Goal: Task Accomplishment & Management: Manage account settings

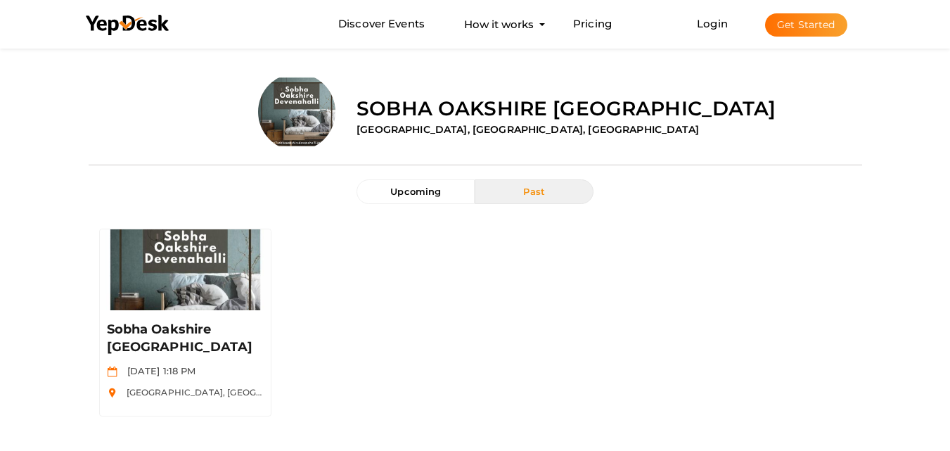
click at [809, 27] on button "Get Started" at bounding box center [806, 24] width 82 height 23
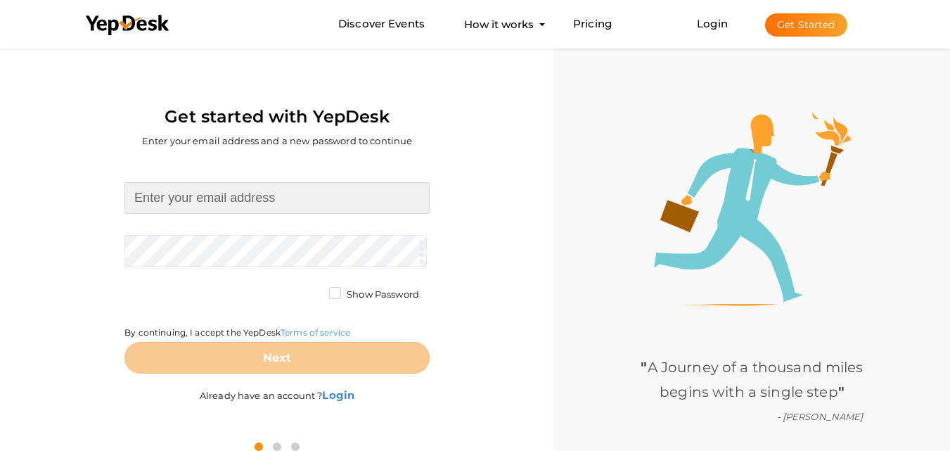
click at [263, 201] on input at bounding box center [276, 198] width 305 height 32
type input "[EMAIL_ADDRESS][DOMAIN_NAME]"
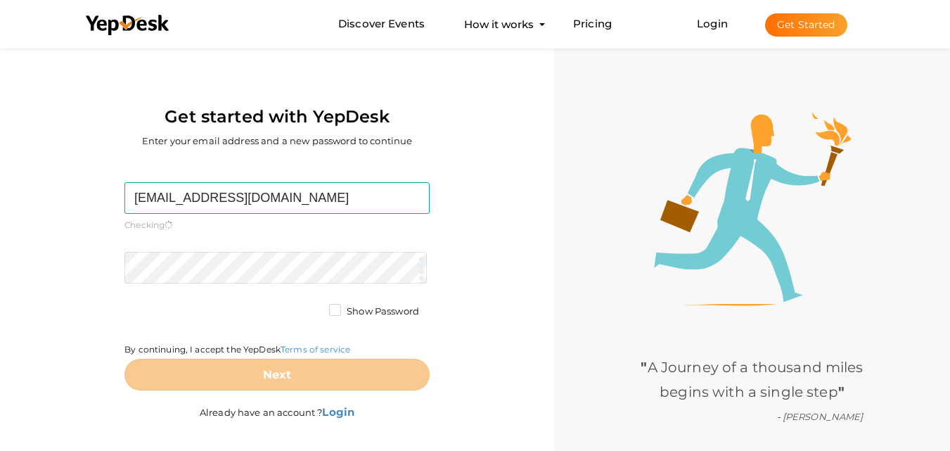
click at [272, 245] on form "prestigeparkstreetbangalore@gmail.com Required. Invalid email. Checking You alr…" at bounding box center [276, 286] width 305 height 208
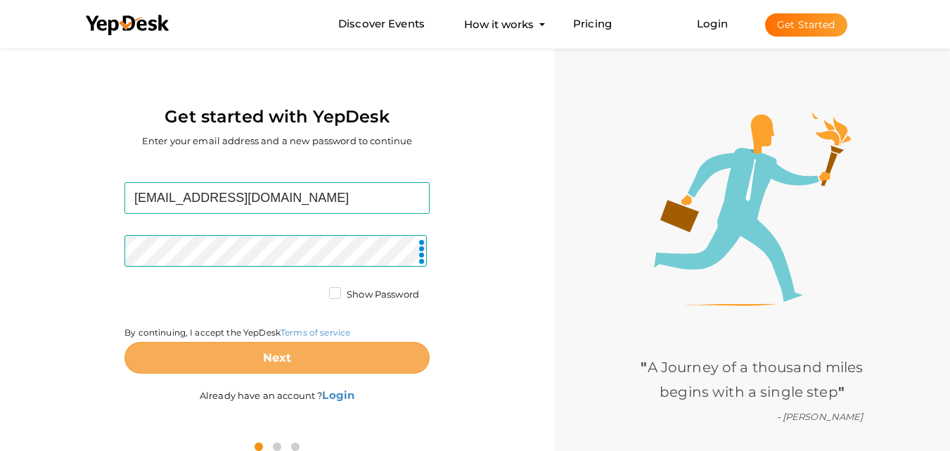
click at [296, 358] on button "Next" at bounding box center [276, 358] width 305 height 32
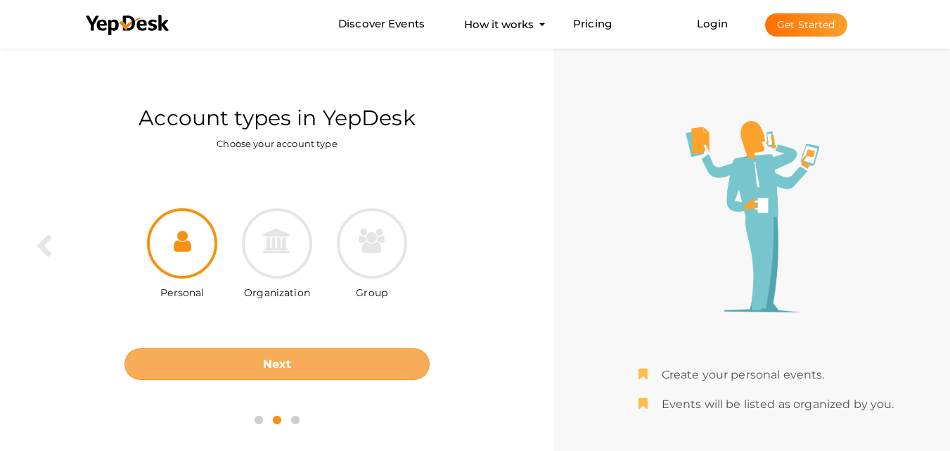
click at [315, 363] on button "Next" at bounding box center [276, 364] width 305 height 32
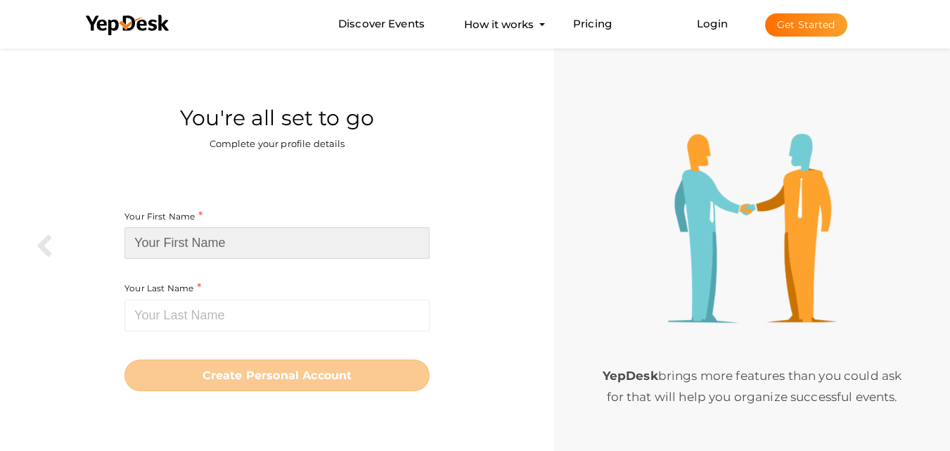
click at [266, 250] on input at bounding box center [276, 243] width 305 height 32
click at [211, 239] on input at bounding box center [276, 243] width 305 height 32
paste input "[GEOGRAPHIC_DATA]"
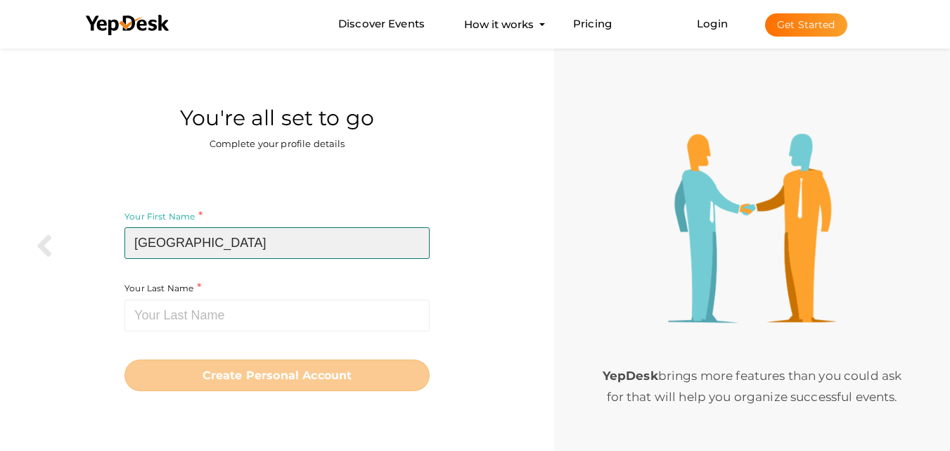
drag, startPoint x: 188, startPoint y: 238, endPoint x: 316, endPoint y: 240, distance: 128.6
click at [316, 240] on input "[GEOGRAPHIC_DATA]" at bounding box center [276, 243] width 305 height 32
type input "Prestige"
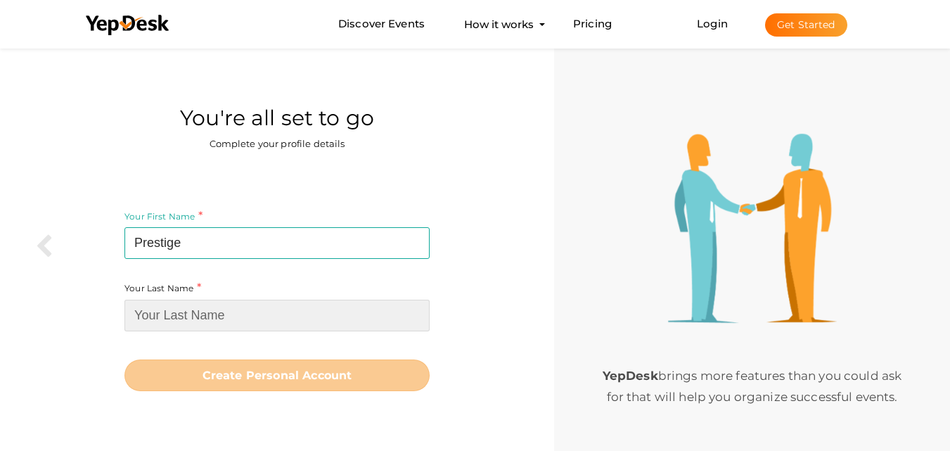
click at [206, 308] on input at bounding box center [276, 315] width 305 height 32
paste input "[GEOGRAPHIC_DATA]"
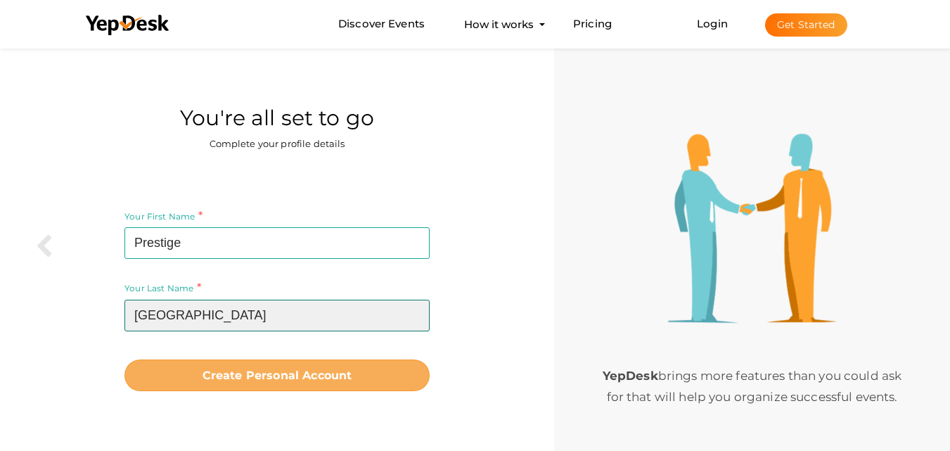
type input "[GEOGRAPHIC_DATA]"
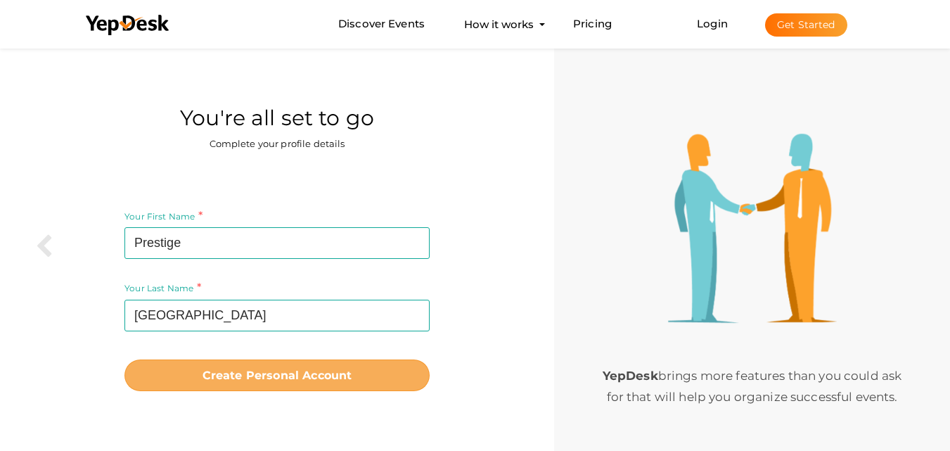
click at [248, 378] on b "Create Personal Account" at bounding box center [277, 374] width 150 height 13
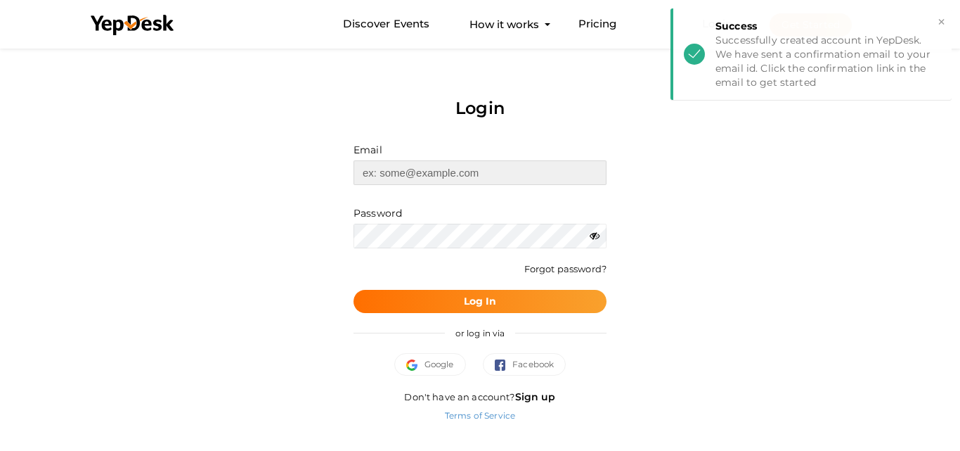
click at [448, 170] on input "text" at bounding box center [480, 172] width 253 height 25
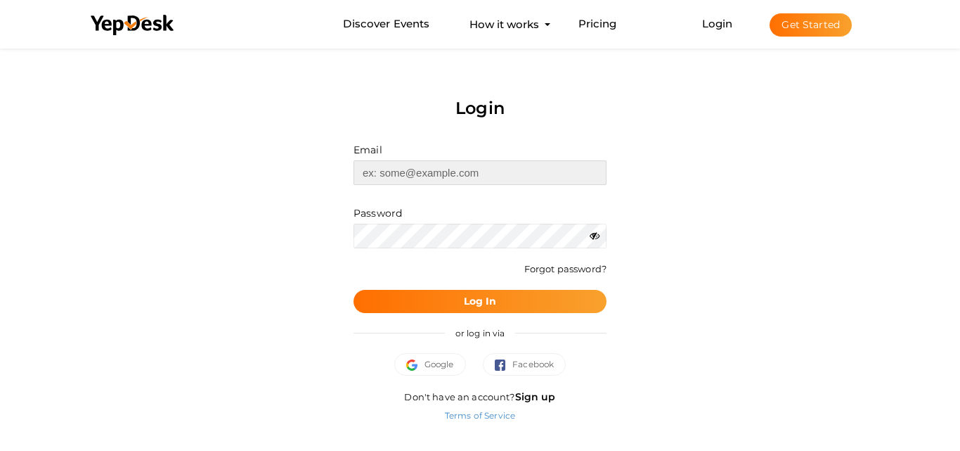
type input "[EMAIL_ADDRESS][DOMAIN_NAME]"
click at [464, 306] on b "Log In" at bounding box center [480, 301] width 33 height 13
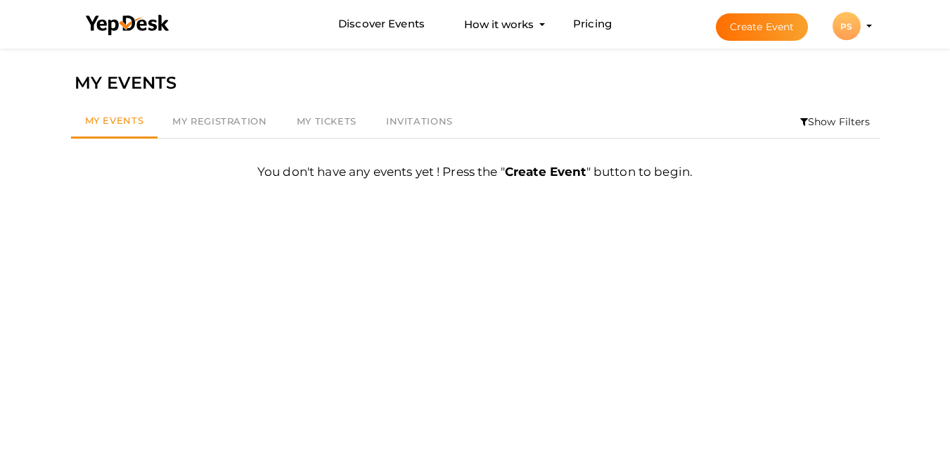
click at [859, 32] on div "PS" at bounding box center [846, 26] width 28 height 28
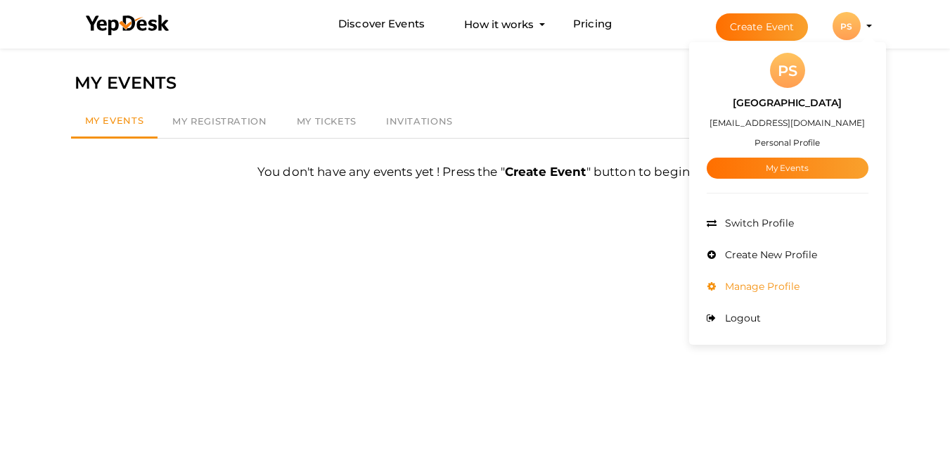
click at [780, 284] on span "Manage Profile" at bounding box center [760, 286] width 78 height 13
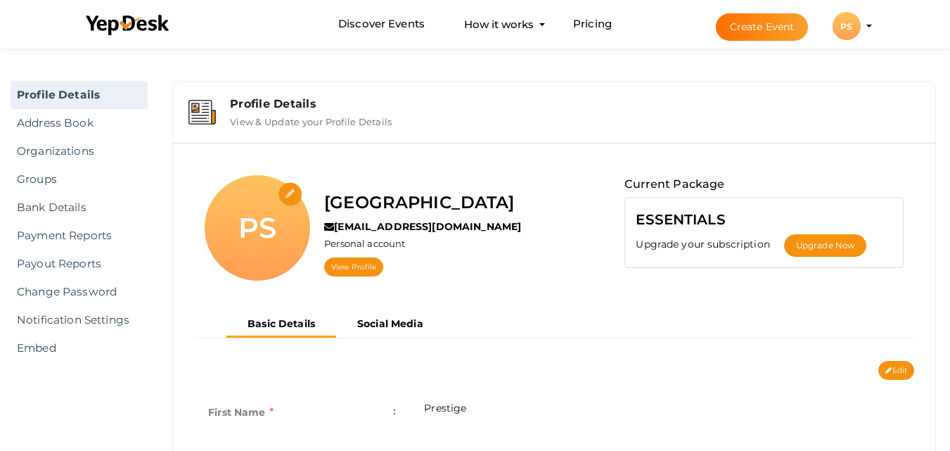
click at [290, 196] on input "file" at bounding box center [290, 194] width 25 height 25
type input "C:\fakepath\Prestige Park Street.jpg"
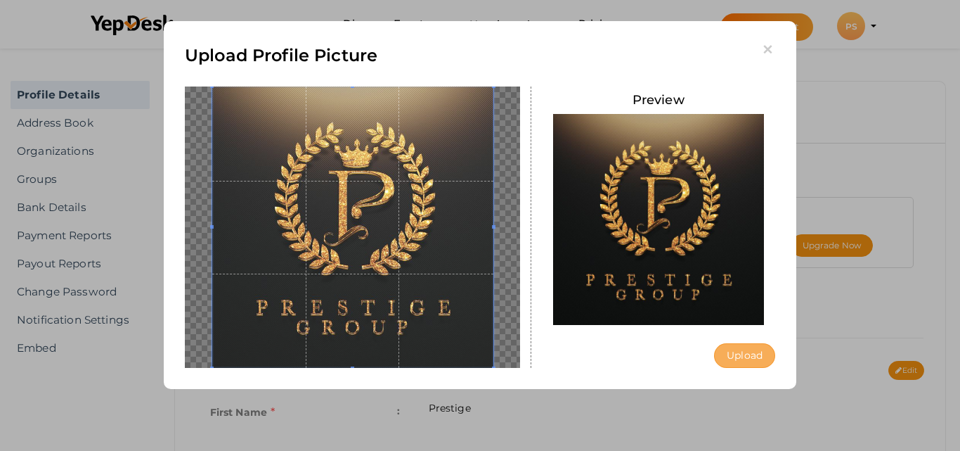
click at [730, 351] on button "Upload" at bounding box center [744, 355] width 61 height 25
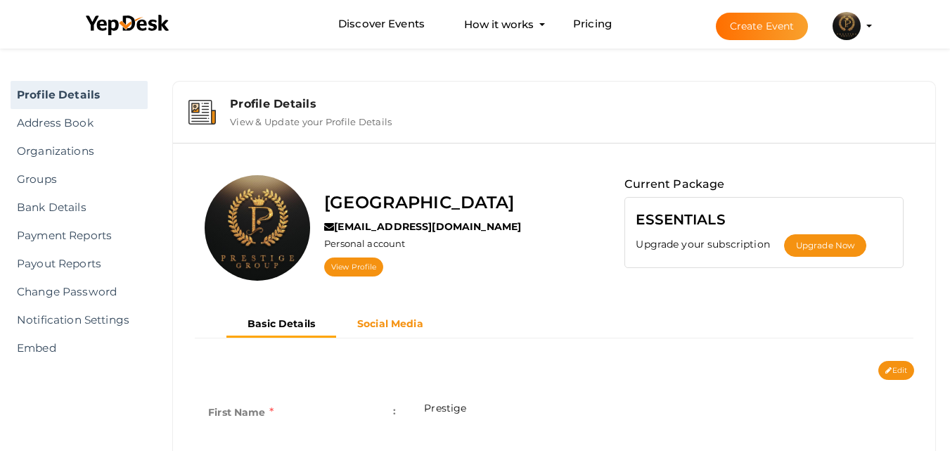
click at [390, 321] on b "Social Media" at bounding box center [390, 323] width 66 height 13
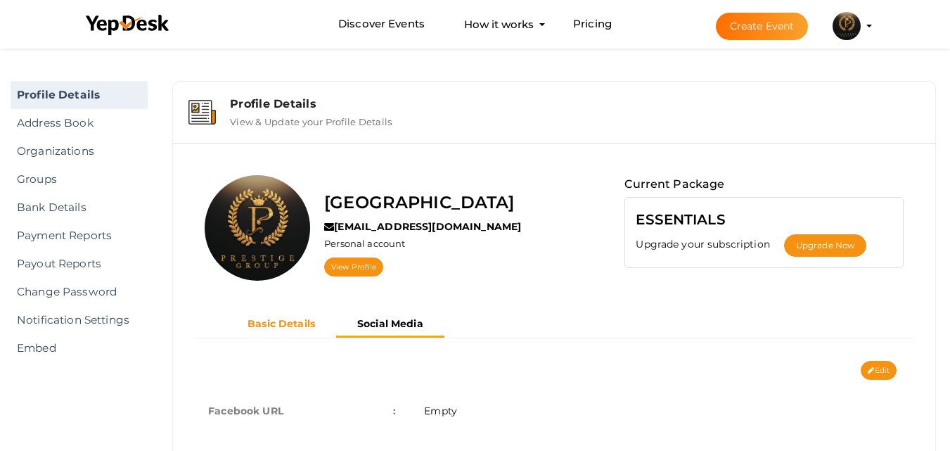
drag, startPoint x: 310, startPoint y: 325, endPoint x: 356, endPoint y: 306, distance: 49.2
click at [314, 325] on b "Basic Details" at bounding box center [280, 323] width 67 height 13
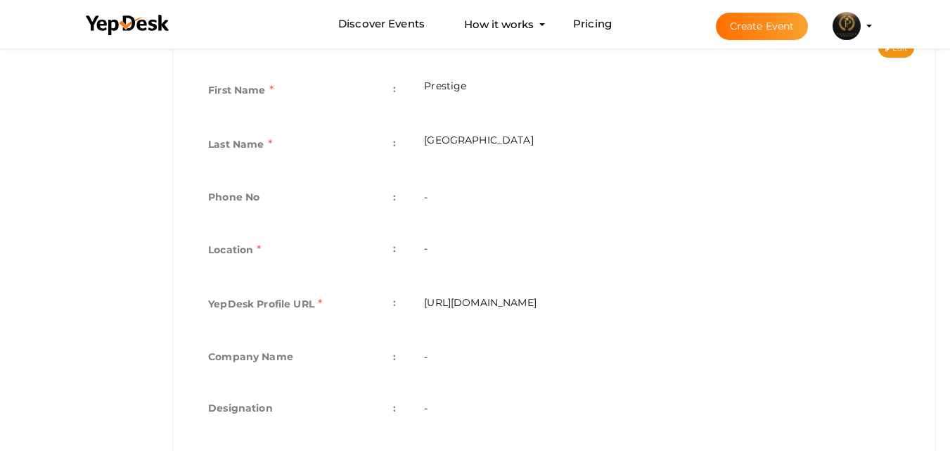
scroll to position [351, 0]
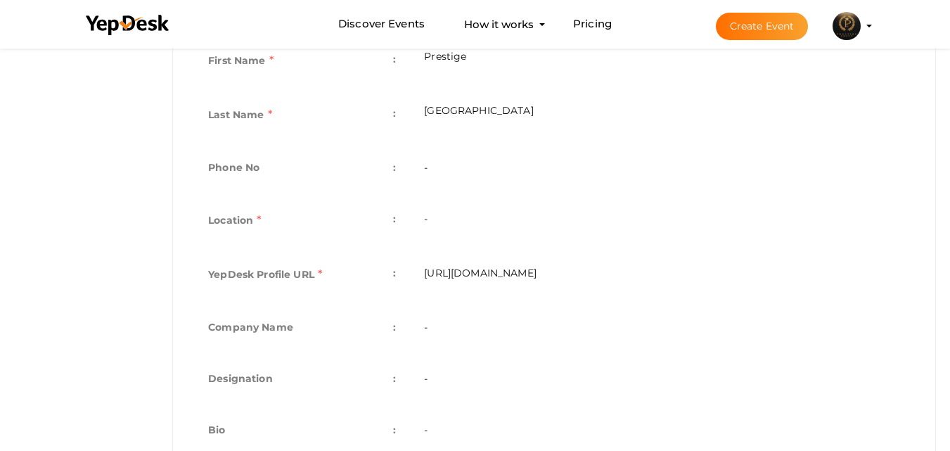
click at [474, 217] on td "-" at bounding box center [662, 222] width 504 height 54
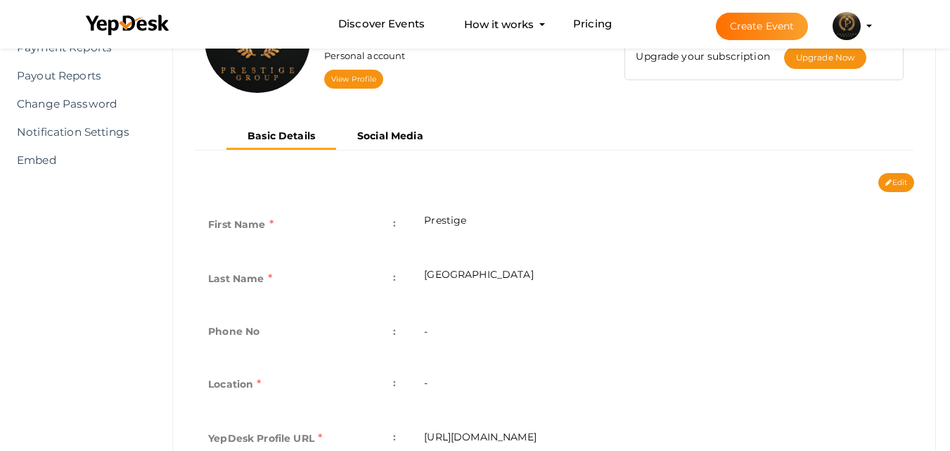
scroll to position [117, 0]
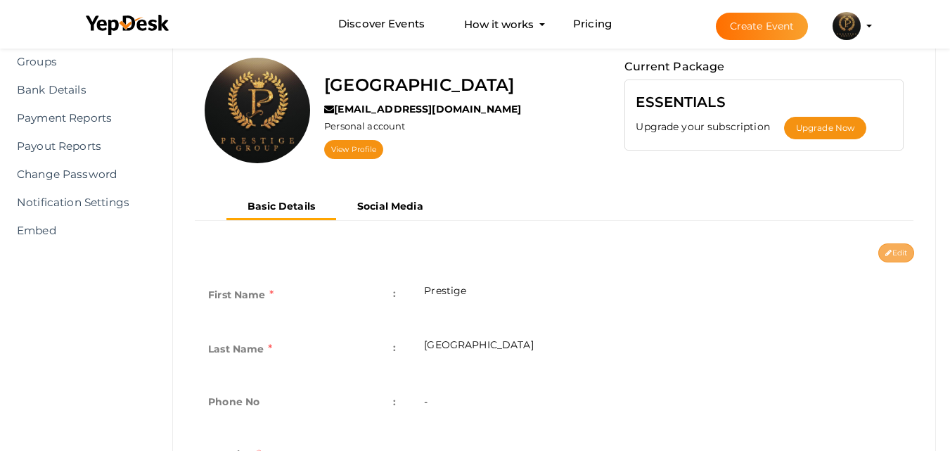
click at [885, 250] on icon at bounding box center [888, 254] width 6 height 8
type input "Prestige"
type input "Park Street"
type input "prestige-park-street"
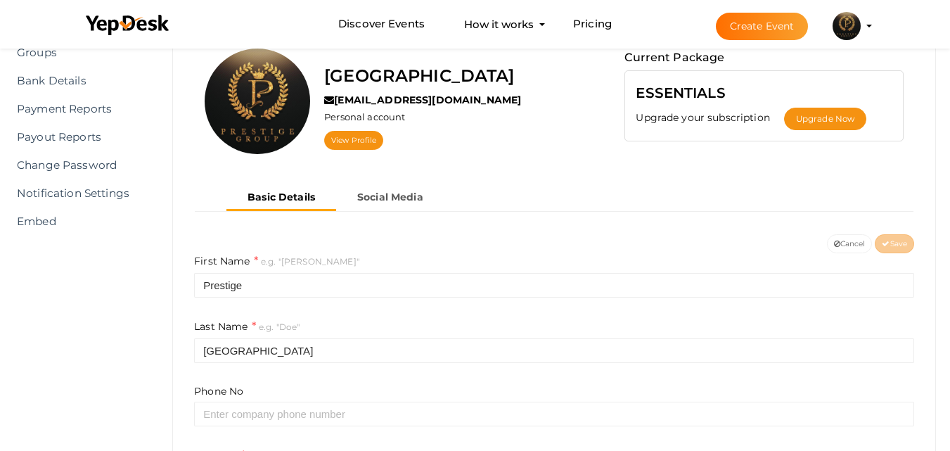
scroll to position [351, 0]
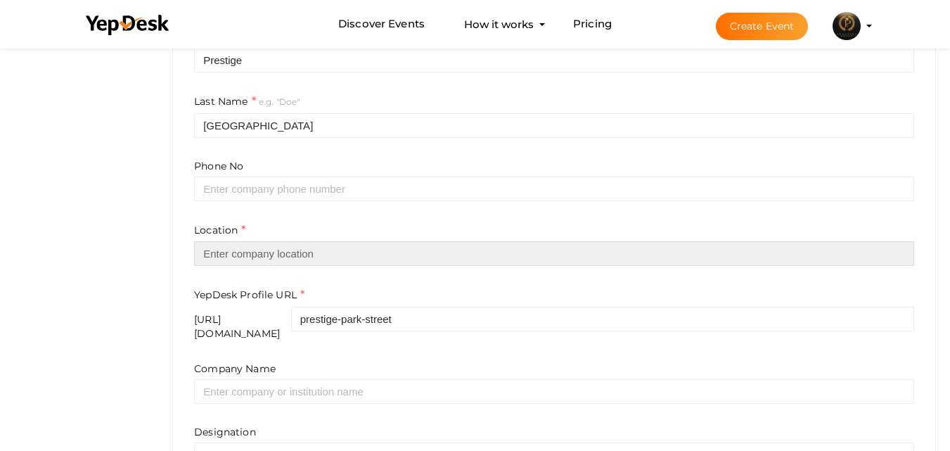
click at [260, 257] on input "text" at bounding box center [554, 253] width 720 height 25
paste input "Bangalore"
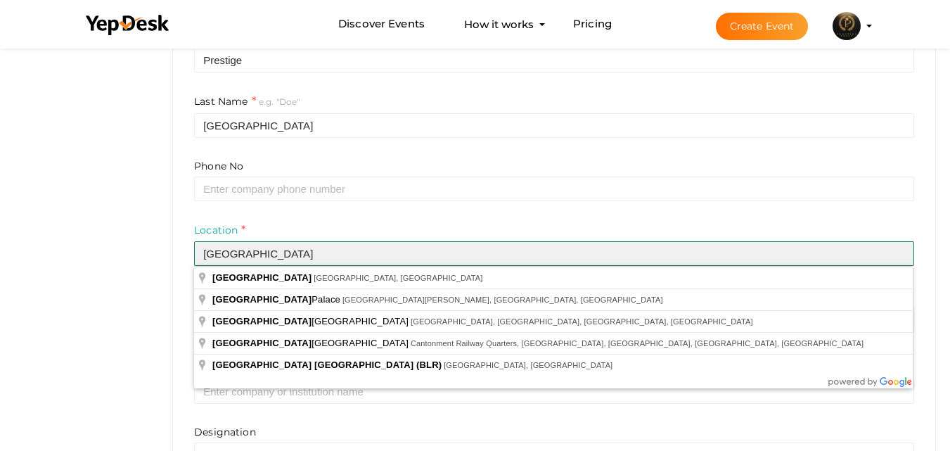
scroll to position [469, 0]
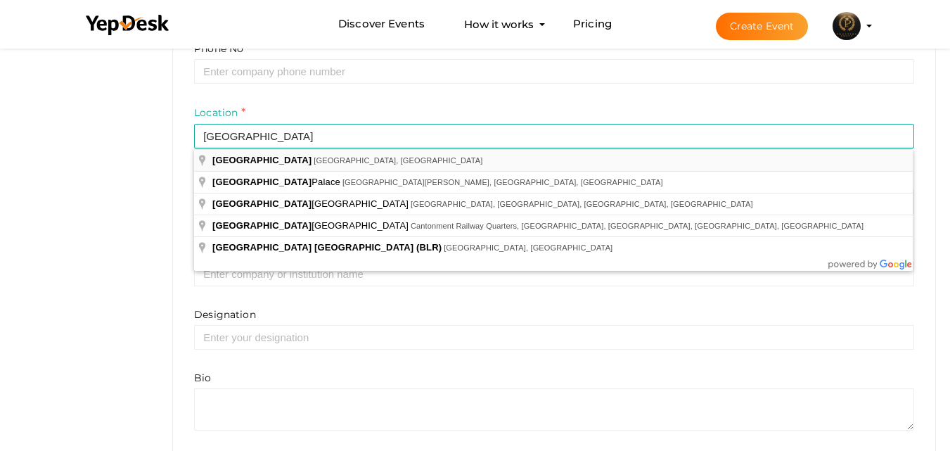
type input "[GEOGRAPHIC_DATA], [GEOGRAPHIC_DATA], [GEOGRAPHIC_DATA]"
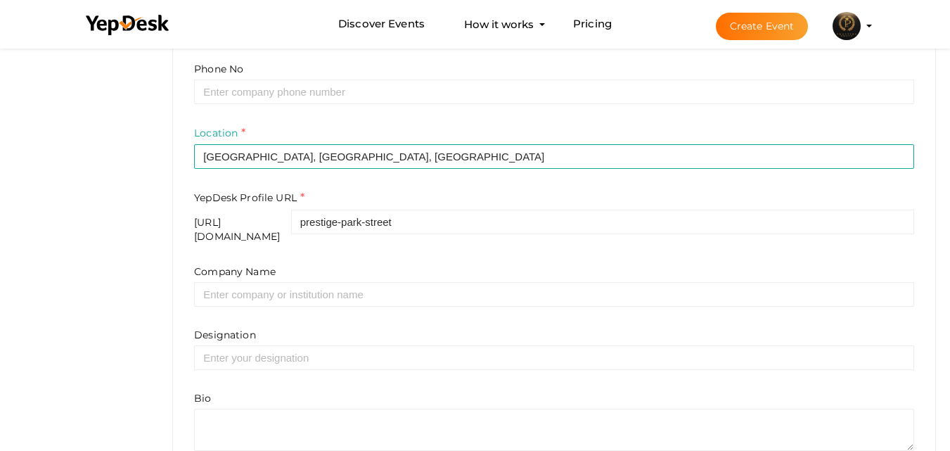
scroll to position [519, 0]
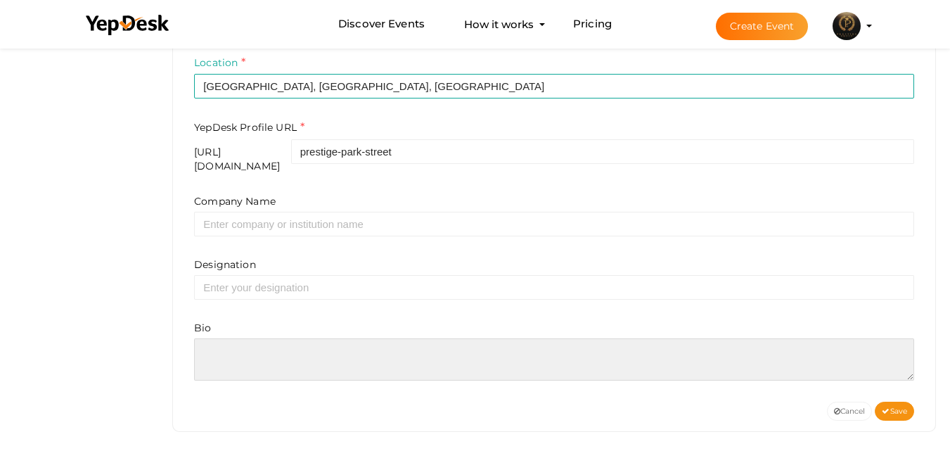
click at [269, 354] on textarea at bounding box center [554, 359] width 720 height 42
paste textarea "Experience refined living at Prestige Park Street, an upcoming luxury project i…"
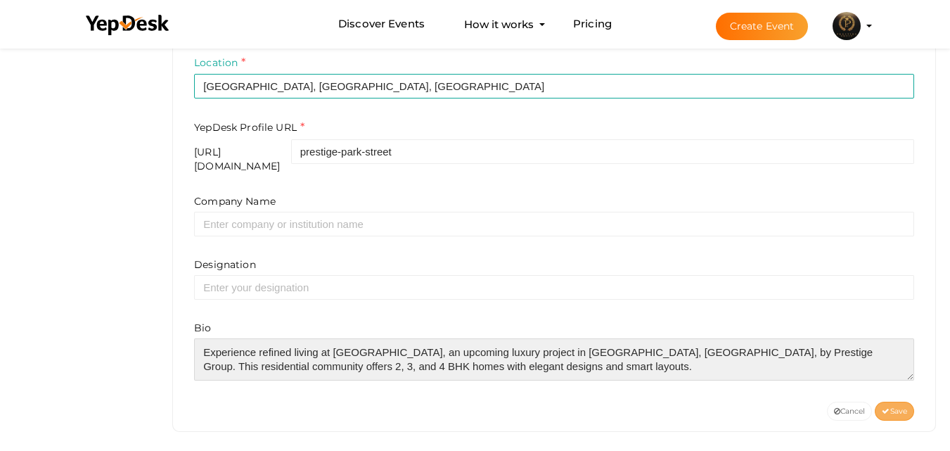
type textarea "Experience refined living at Prestige Park Street, an upcoming luxury project i…"
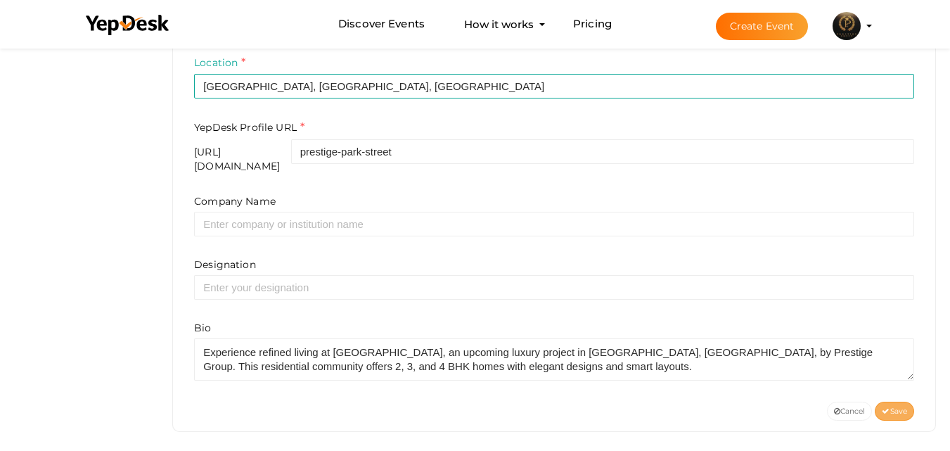
click at [891, 408] on button "Save" at bounding box center [893, 410] width 39 height 19
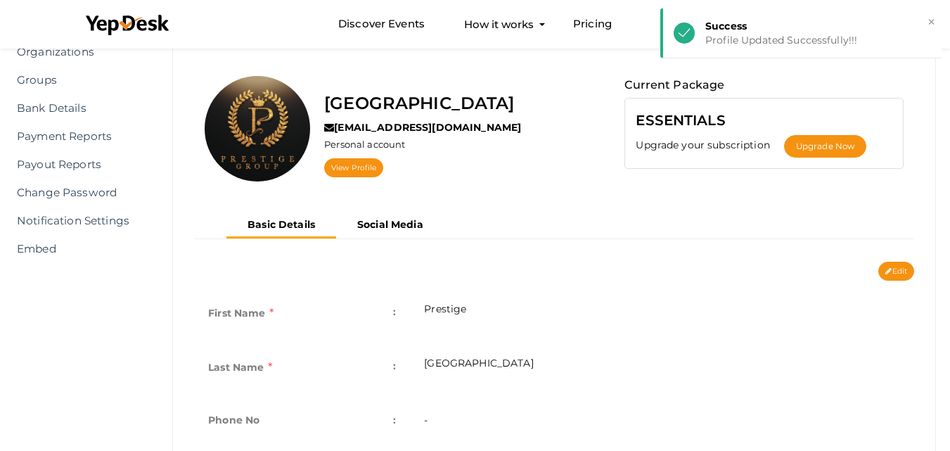
scroll to position [96, 0]
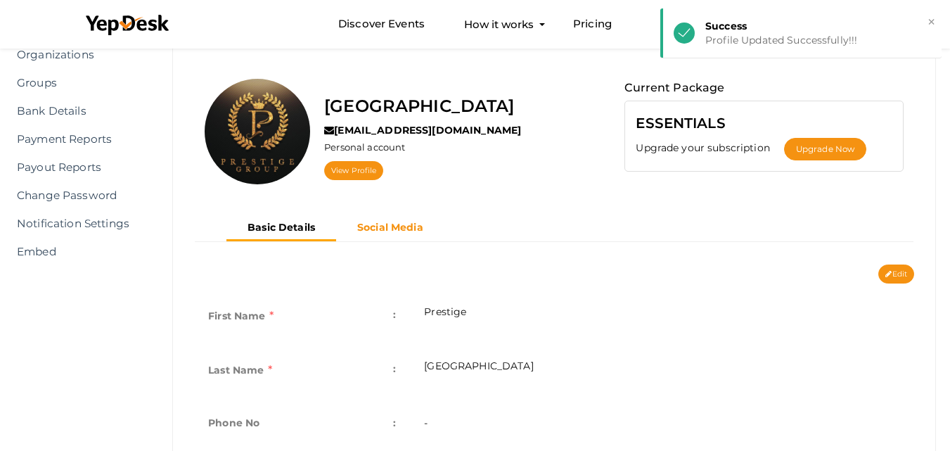
click at [398, 225] on b "Social Media" at bounding box center [390, 227] width 66 height 13
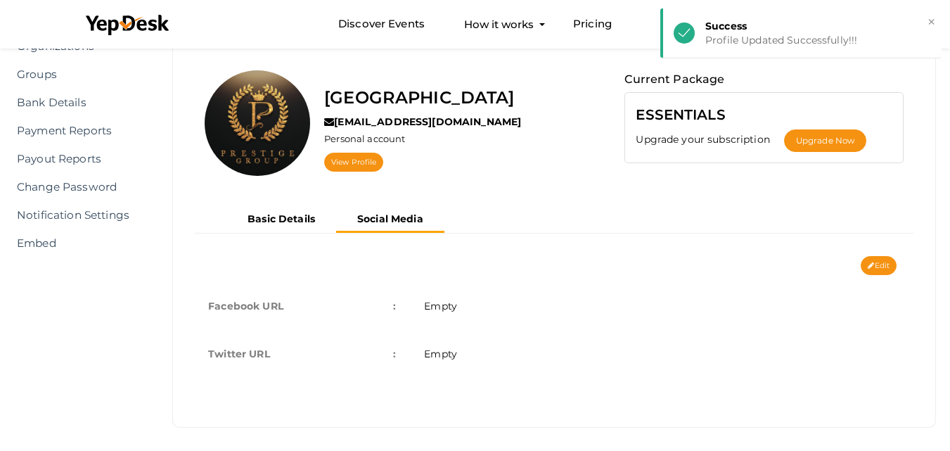
scroll to position [110, 0]
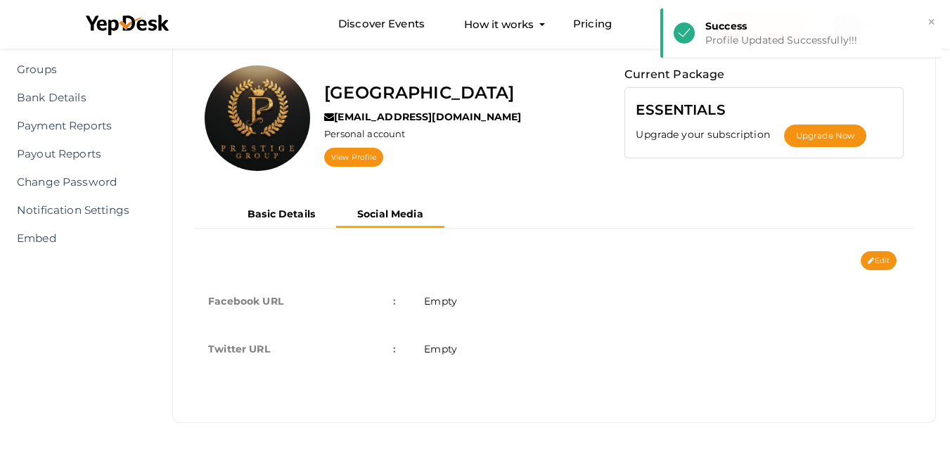
click at [472, 351] on td "Empty" at bounding box center [662, 349] width 504 height 48
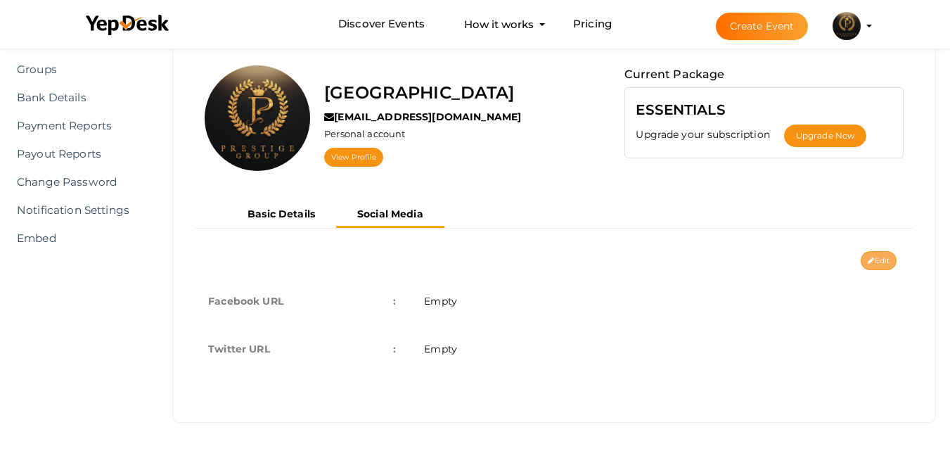
click at [874, 261] on button "Edit" at bounding box center [878, 260] width 36 height 19
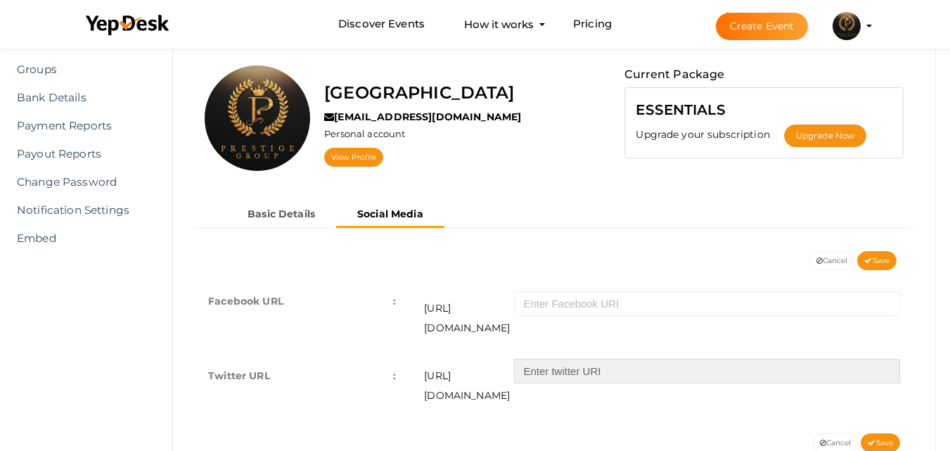
click at [554, 358] on input "text" at bounding box center [707, 370] width 386 height 25
paste input "street_par12826"
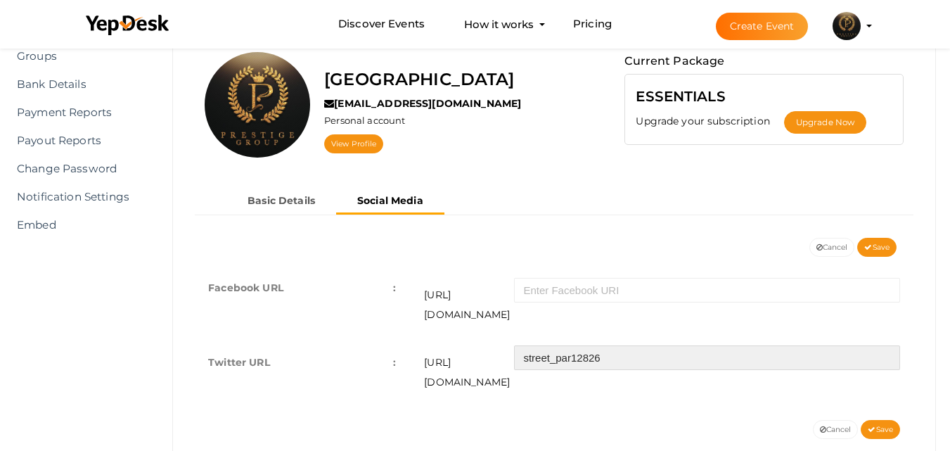
scroll to position [136, 0]
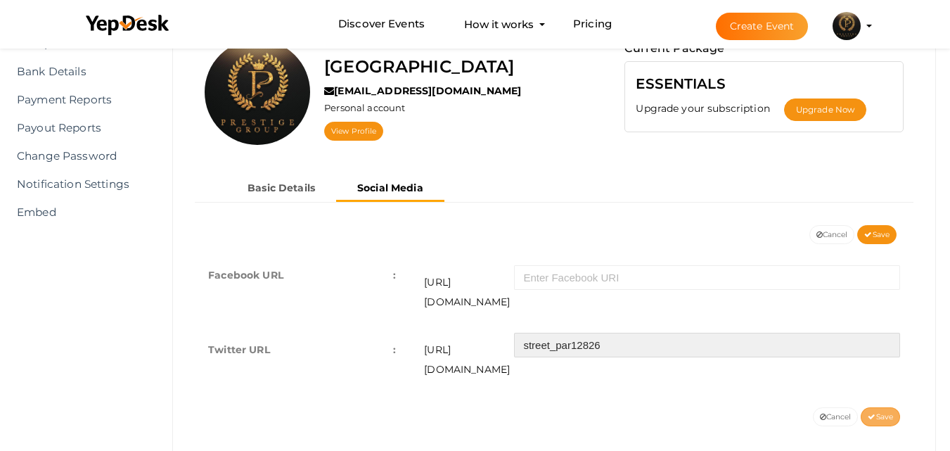
type input "street_par12826"
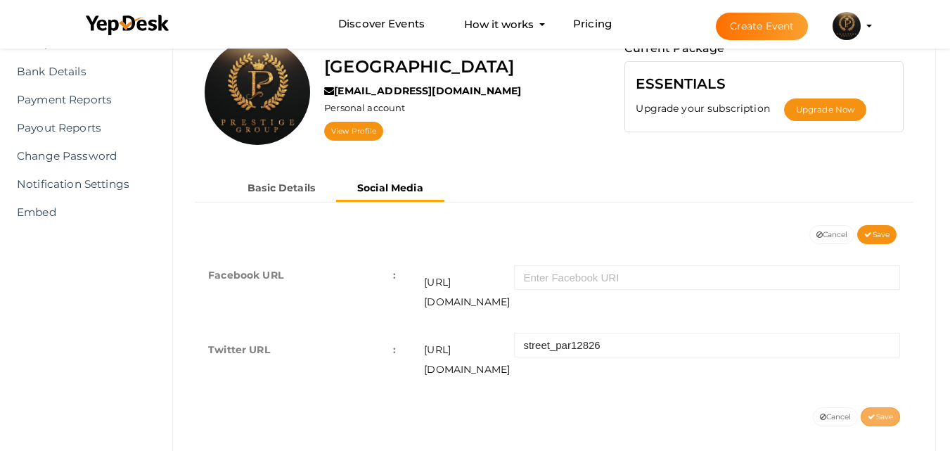
click at [883, 407] on button "Save" at bounding box center [879, 416] width 39 height 19
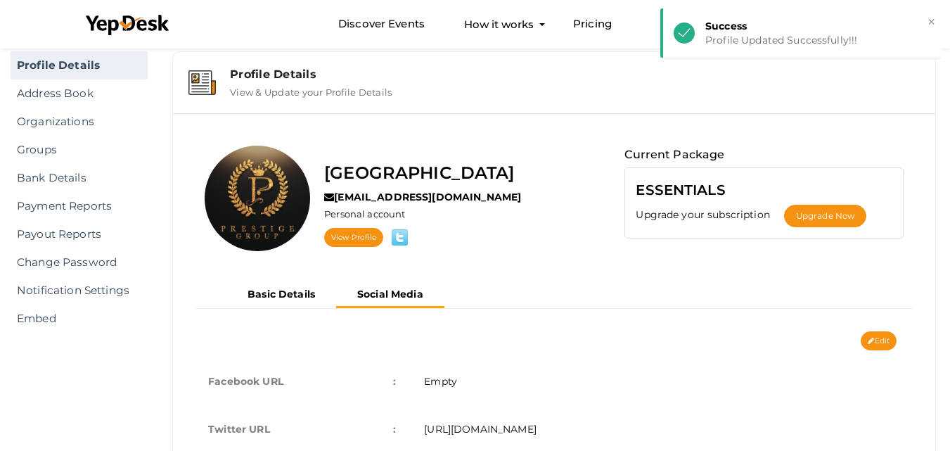
scroll to position [0, 0]
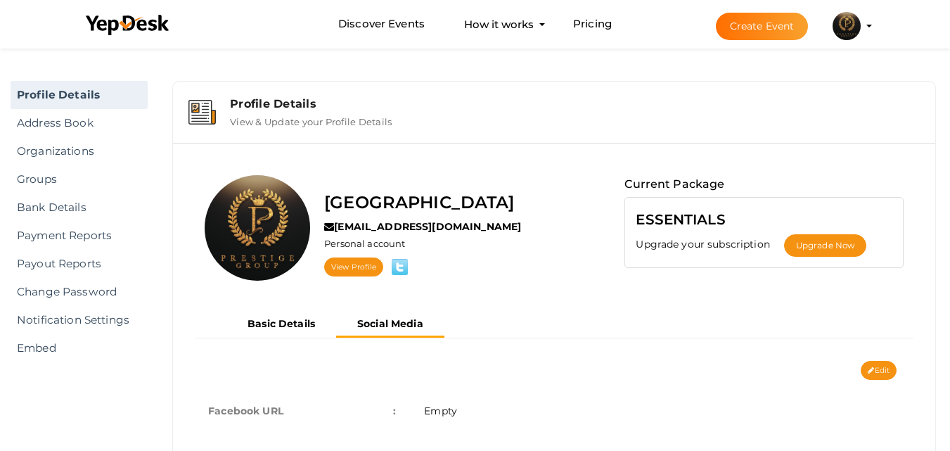
click at [848, 25] on img at bounding box center [846, 26] width 28 height 28
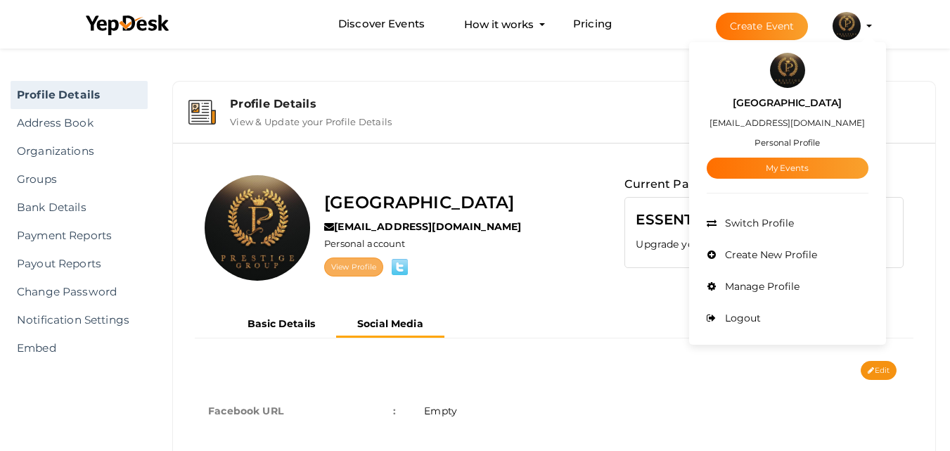
click at [363, 266] on link "View Profile" at bounding box center [353, 266] width 59 height 19
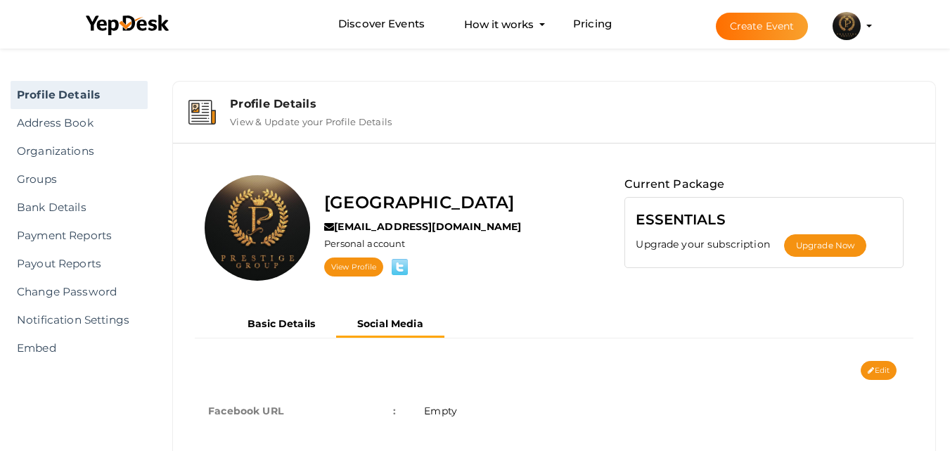
click at [863, 20] on button "Prestige Park Street prestigeparkstreetbangalore@gmail.com Personal Profile My …" at bounding box center [846, 26] width 37 height 30
click at [860, 27] on profile-pic at bounding box center [846, 25] width 28 height 11
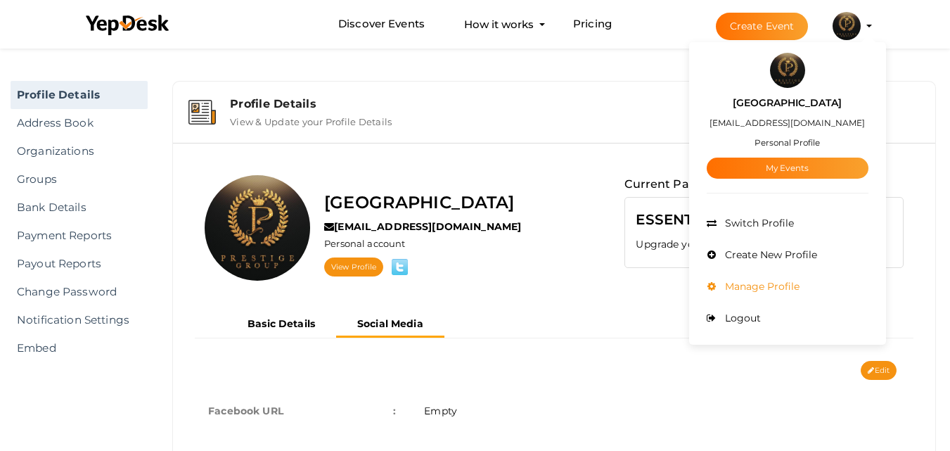
click at [775, 290] on span "Manage Profile" at bounding box center [760, 286] width 78 height 13
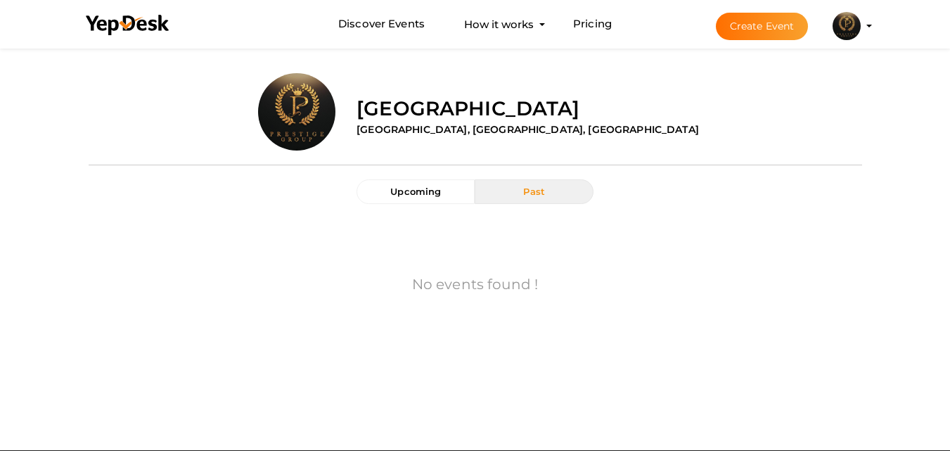
click at [694, 79] on div "Prestige Park Street Bangalore, Karnataka, India" at bounding box center [603, 106] width 515 height 67
click at [848, 27] on img at bounding box center [846, 26] width 28 height 28
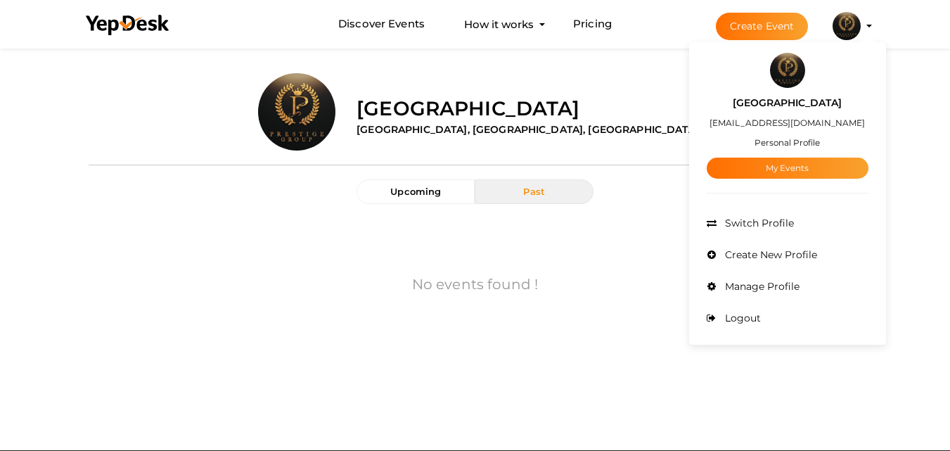
click at [796, 142] on small "Personal Profile" at bounding box center [786, 142] width 65 height 11
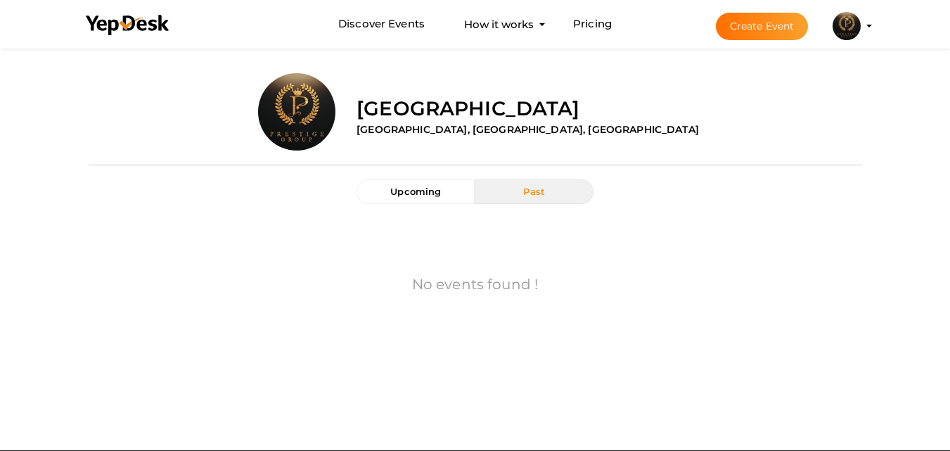
click at [846, 22] on img at bounding box center [846, 26] width 28 height 28
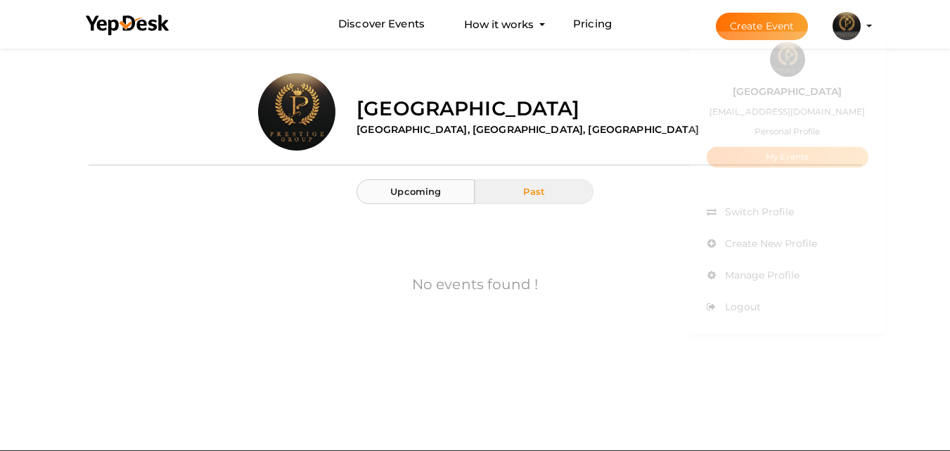
click at [432, 190] on span "Upcoming" at bounding box center [415, 191] width 51 height 11
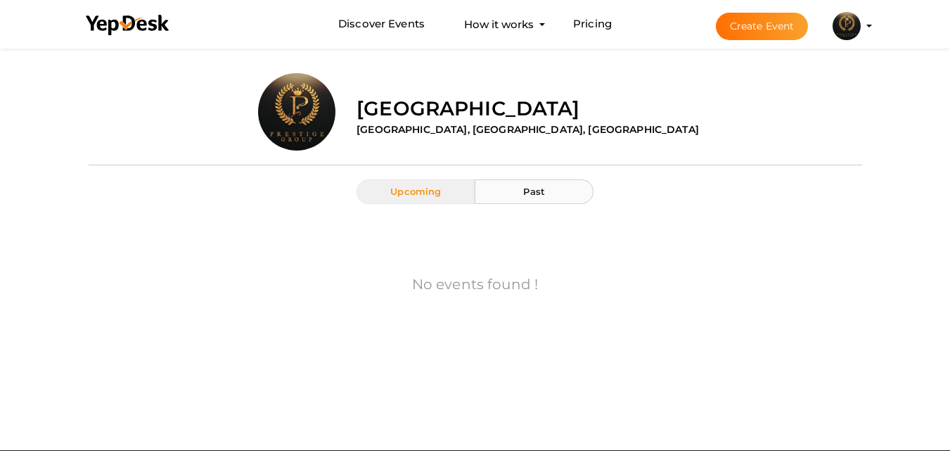
click at [538, 193] on span "Past" at bounding box center [534, 191] width 22 height 11
click at [488, 104] on label "[GEOGRAPHIC_DATA]" at bounding box center [467, 108] width 223 height 28
click at [849, 25] on img at bounding box center [846, 26] width 28 height 28
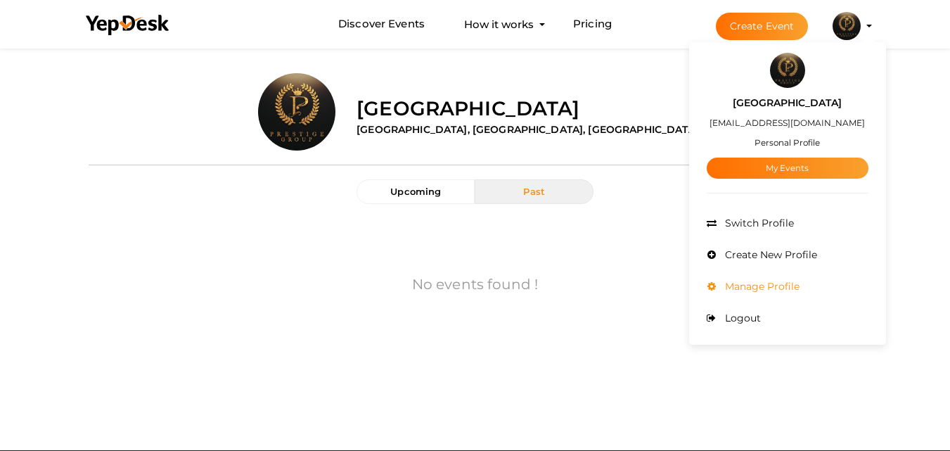
click at [761, 292] on span "Manage Profile" at bounding box center [760, 286] width 78 height 13
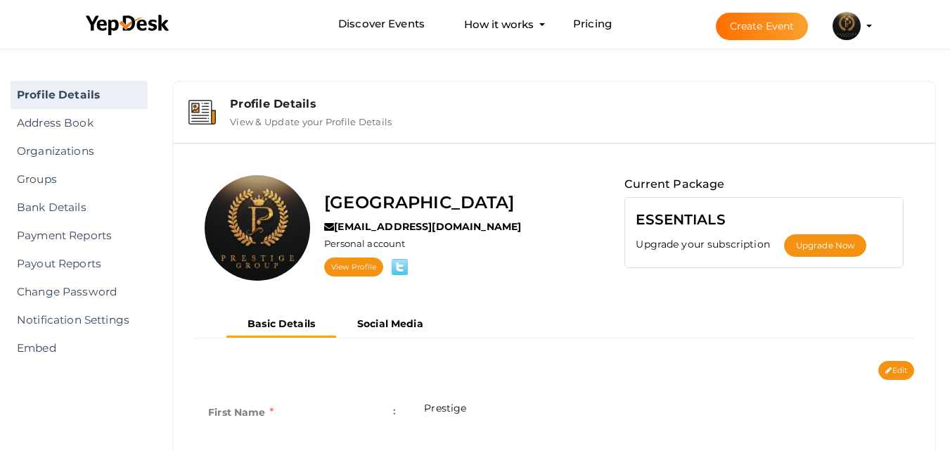
click at [247, 103] on div "Profile Details" at bounding box center [575, 103] width 690 height 13
click at [205, 119] on img at bounding box center [201, 112] width 27 height 25
click at [855, 32] on img at bounding box center [846, 26] width 28 height 28
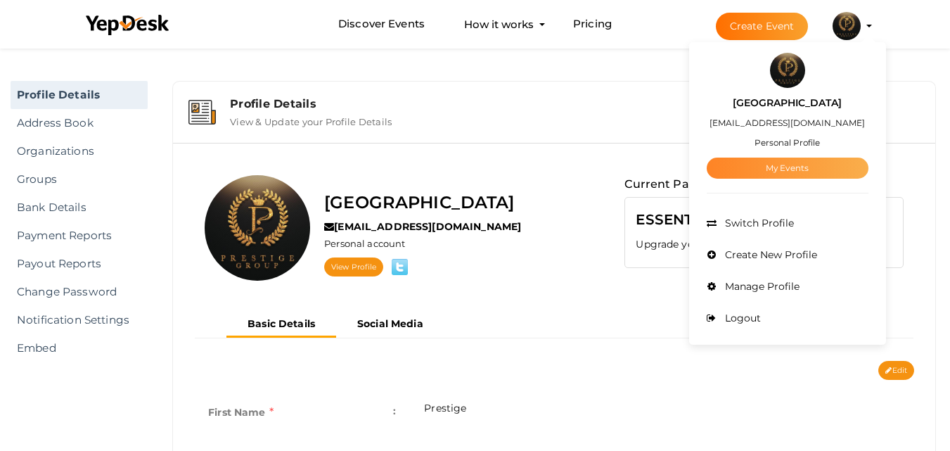
click at [801, 168] on link "My Events" at bounding box center [787, 167] width 162 height 21
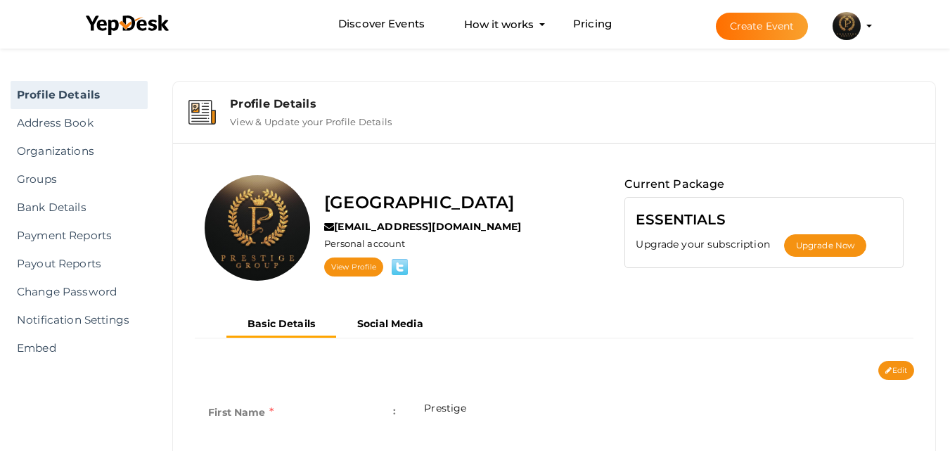
click at [861, 25] on button "Prestige Park Street prestigeparkstreetbangalore@gmail.com Personal Profile My …" at bounding box center [846, 26] width 37 height 30
click at [867, 22] on li "Create Event Prestige Park Street prestigeparkstreetbangalore@gmail.com Persona…" at bounding box center [781, 26] width 188 height 51
click at [845, 22] on img at bounding box center [846, 26] width 28 height 28
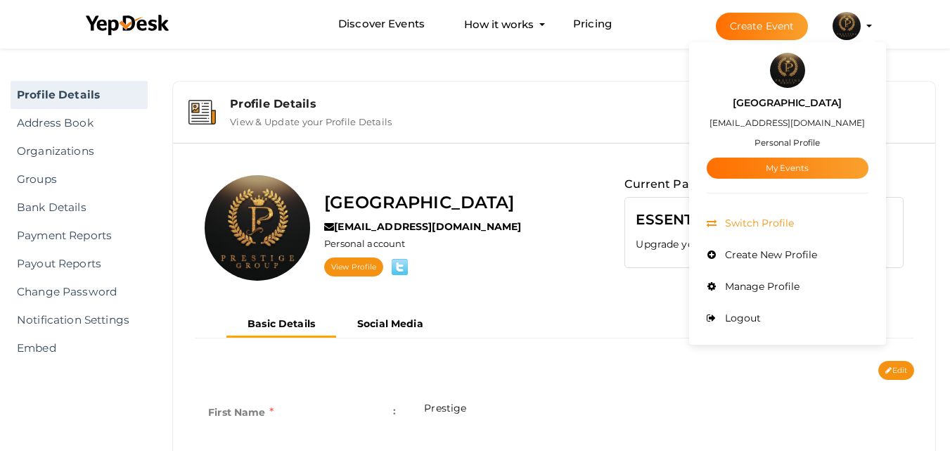
click at [768, 214] on li "Switch Profile" at bounding box center [787, 223] width 162 height 32
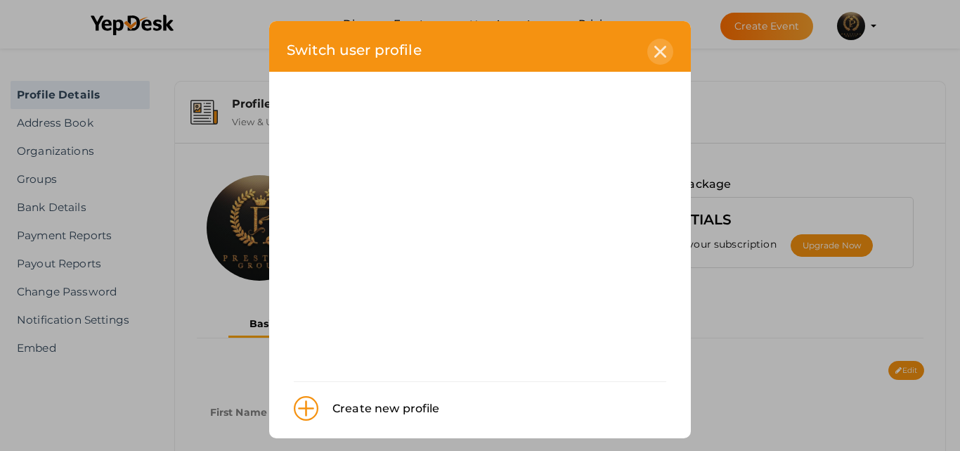
drag, startPoint x: 655, startPoint y: 48, endPoint x: 664, endPoint y: 53, distance: 9.8
click at [664, 53] on div at bounding box center [660, 52] width 26 height 26
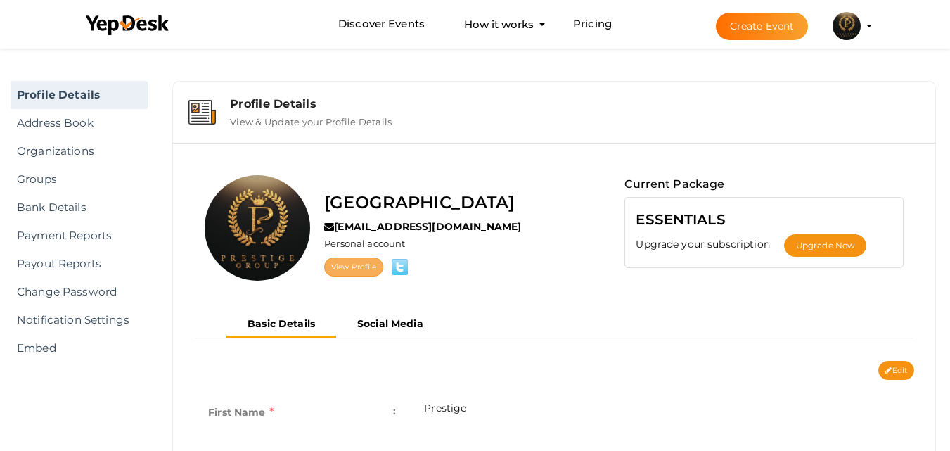
click at [363, 269] on link "View Profile" at bounding box center [353, 266] width 59 height 19
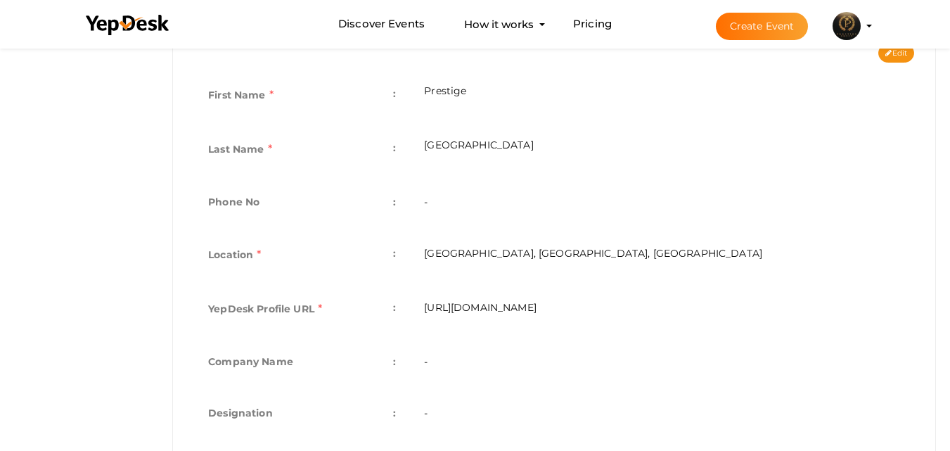
scroll to position [214, 0]
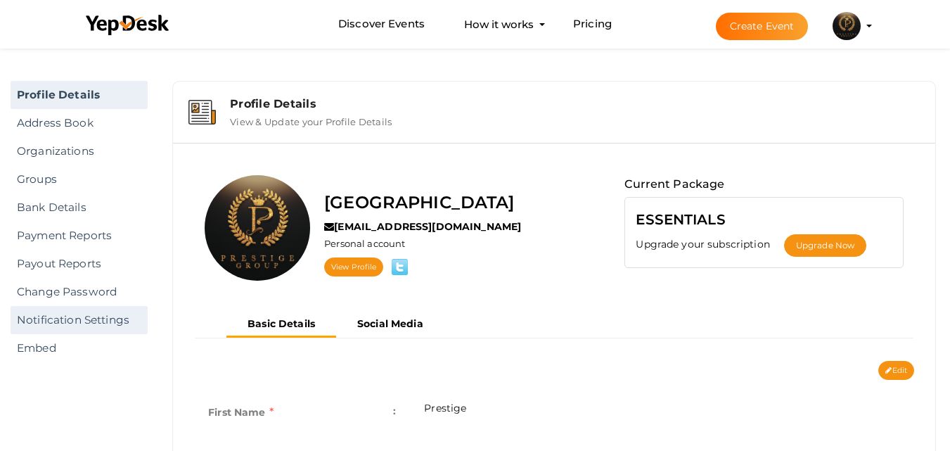
click at [105, 323] on link "Notification Settings" at bounding box center [79, 320] width 137 height 28
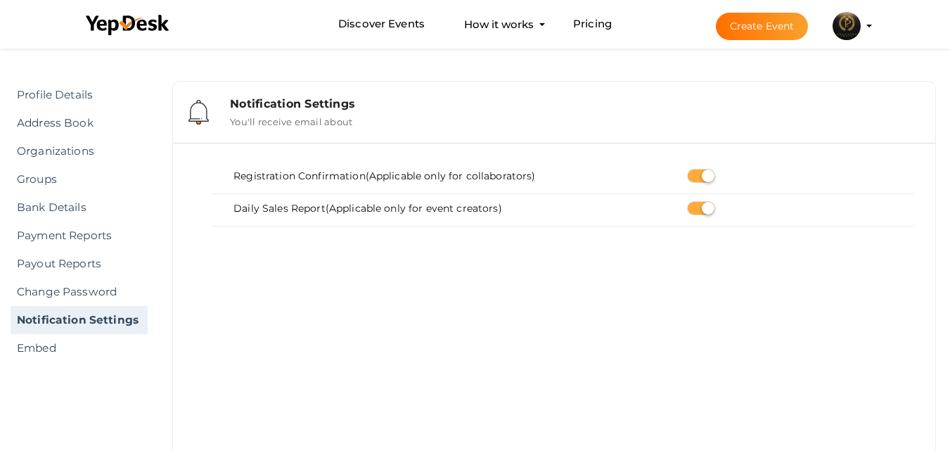
click at [703, 178] on label at bounding box center [701, 176] width 28 height 14
click at [696, 178] on input "checkbox" at bounding box center [691, 176] width 9 height 9
checkbox input "false"
click at [710, 206] on label at bounding box center [701, 208] width 28 height 14
click at [696, 206] on input "checkbox" at bounding box center [691, 208] width 9 height 9
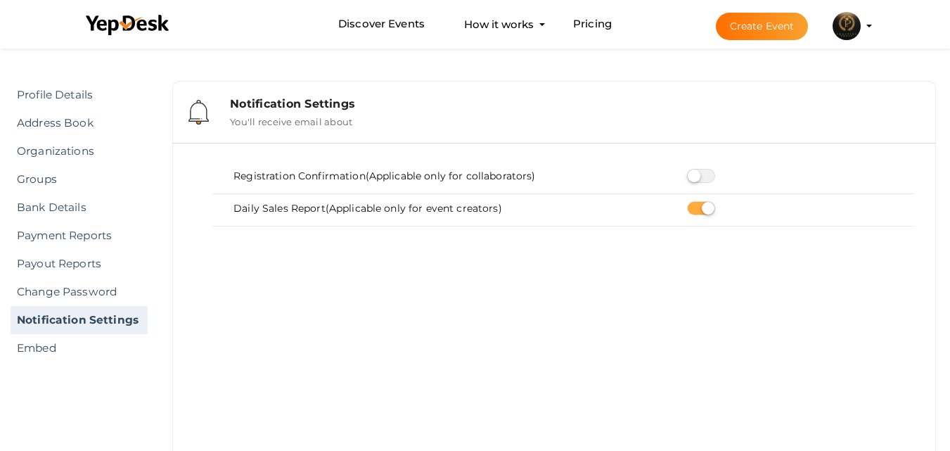
checkbox input "false"
click at [78, 100] on link "Profile Details" at bounding box center [79, 95] width 137 height 28
